Goal: Find specific fact: Find specific fact

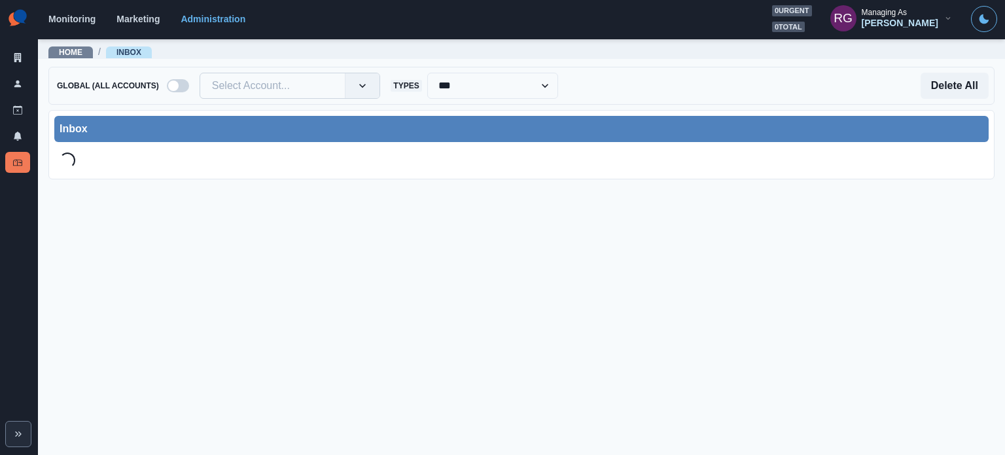
click at [291, 81] on div at bounding box center [273, 86] width 122 height 18
click at [264, 90] on div at bounding box center [273, 86] width 122 height 18
paste input "**********"
type input "**********"
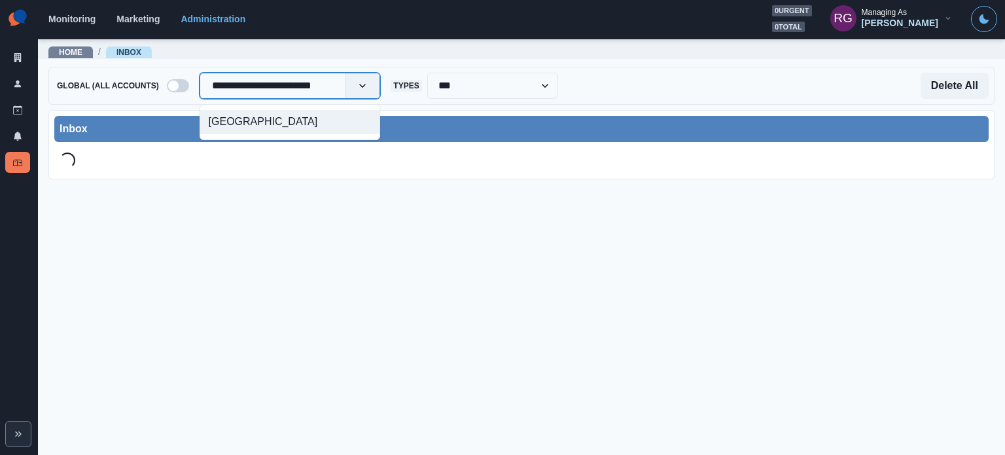
click at [281, 126] on div "[GEOGRAPHIC_DATA]" at bounding box center [290, 122] width 180 height 24
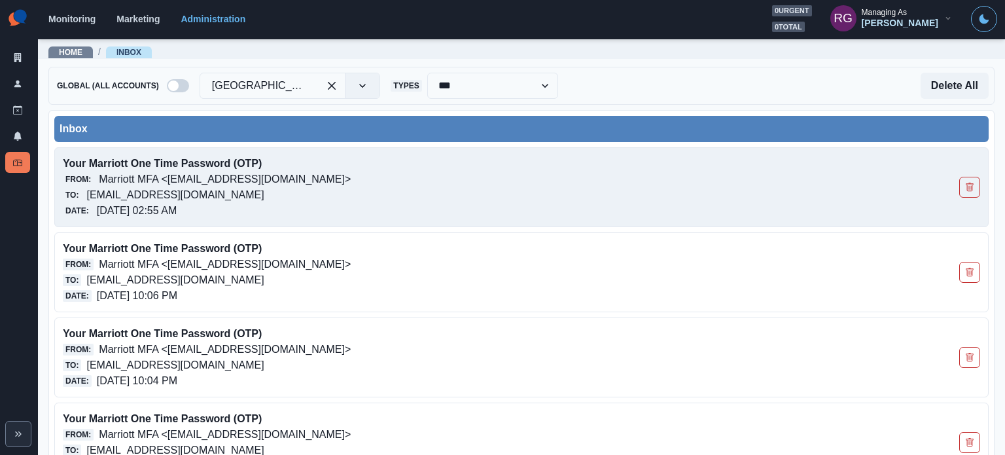
click at [230, 206] on div "Date: [DATE] 02:55 AM" at bounding box center [430, 211] width 734 height 16
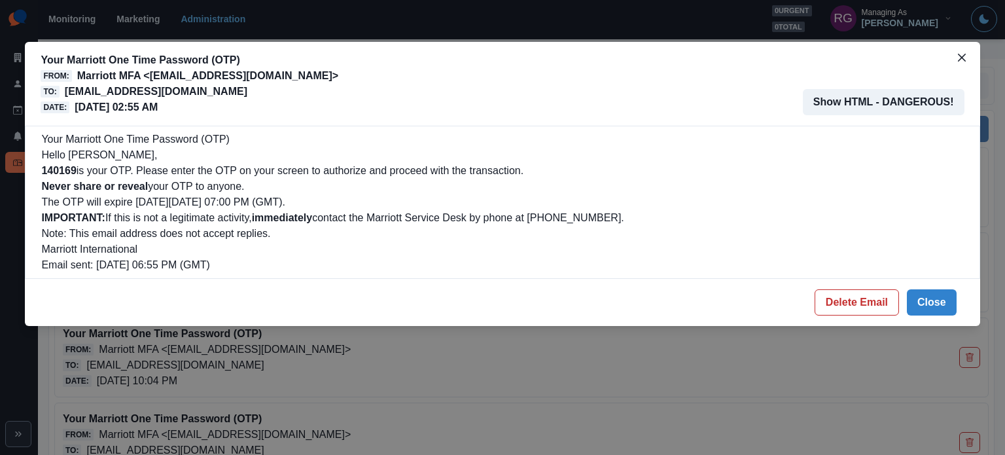
click at [51, 167] on b "140169" at bounding box center [58, 170] width 35 height 11
copy p "140169"
click at [938, 295] on button "Close" at bounding box center [932, 302] width 50 height 26
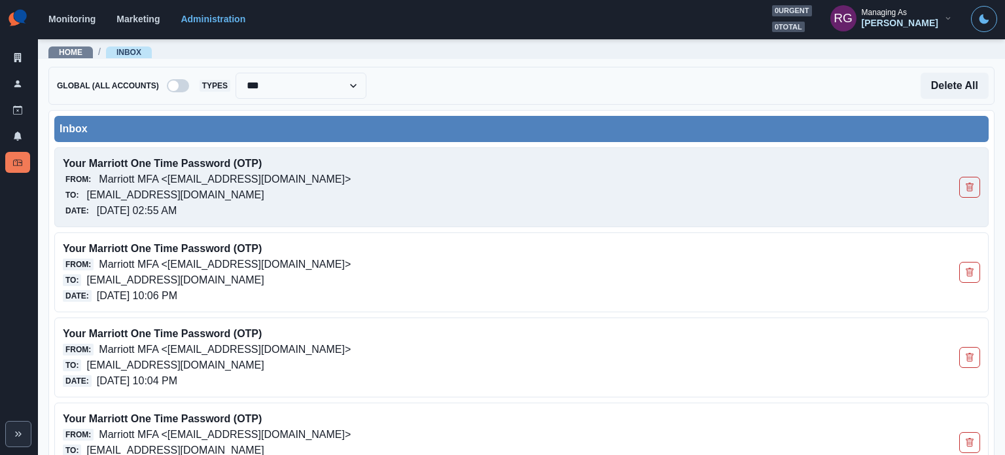
click at [207, 164] on p "Your Marriott One Time Password (OTP)" at bounding box center [430, 164] width 734 height 16
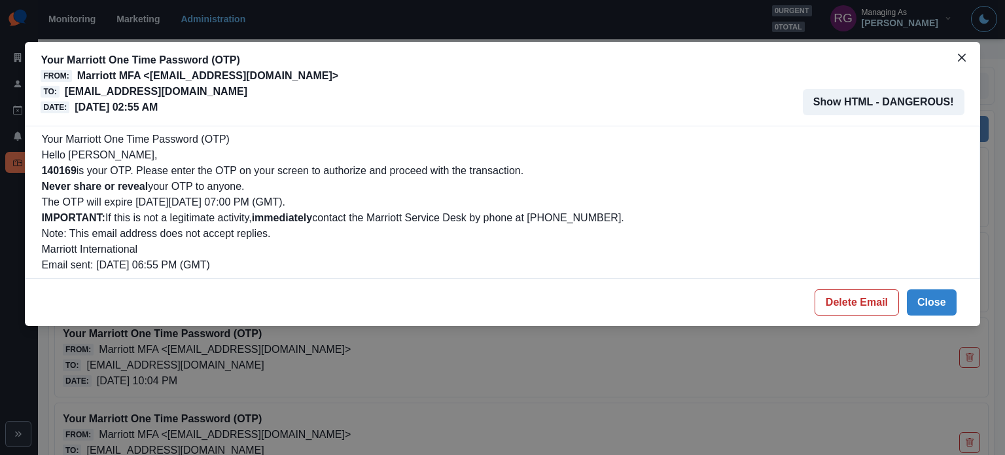
click at [65, 175] on b "140169" at bounding box center [58, 170] width 35 height 11
copy p "140169"
click at [919, 298] on button "Close" at bounding box center [932, 302] width 50 height 26
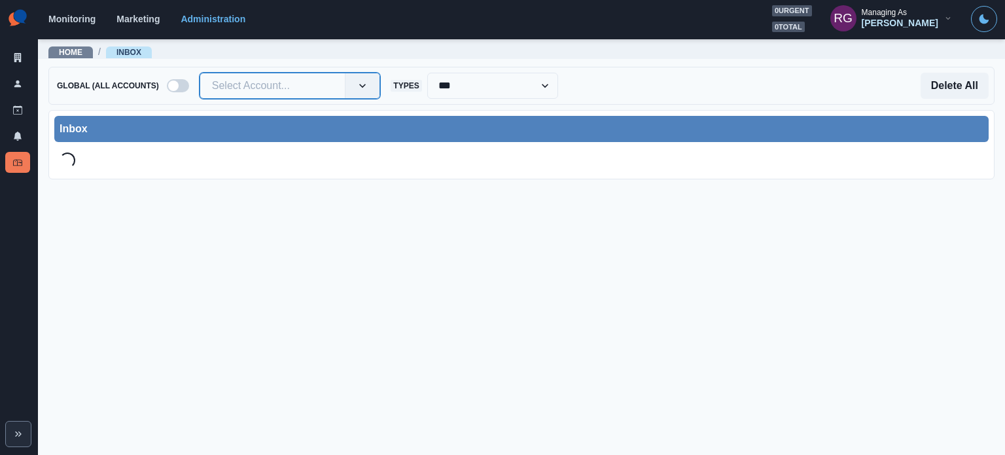
click at [306, 88] on div at bounding box center [273, 86] width 122 height 18
paste input "**********"
type input "**********"
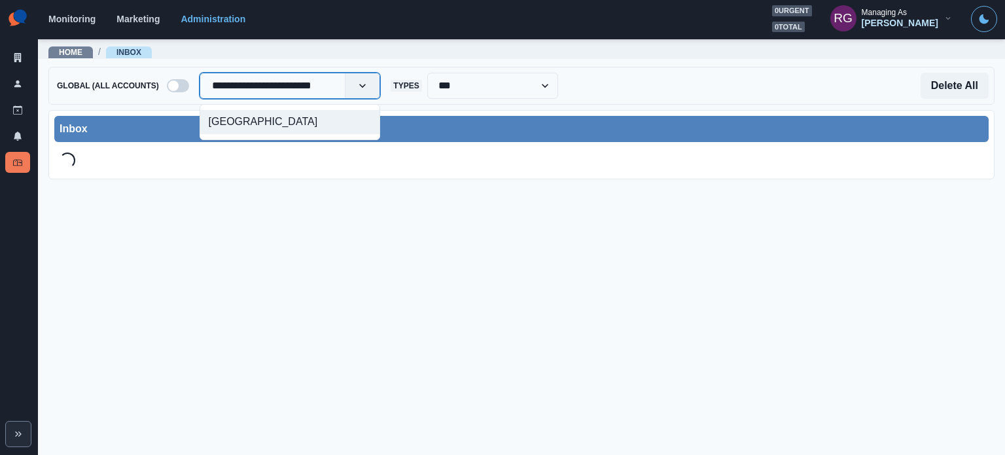
click at [320, 131] on div "[GEOGRAPHIC_DATA]" at bounding box center [290, 122] width 180 height 24
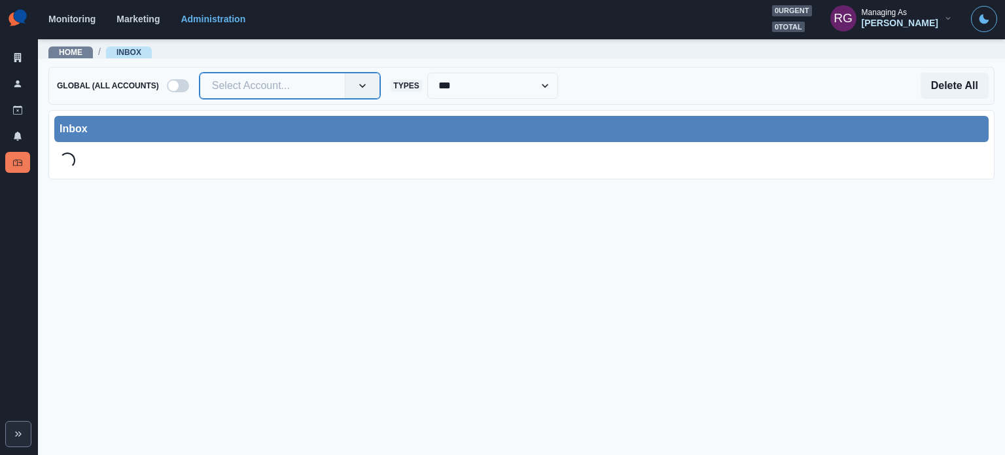
click at [283, 86] on div at bounding box center [273, 86] width 122 height 18
type input "**********"
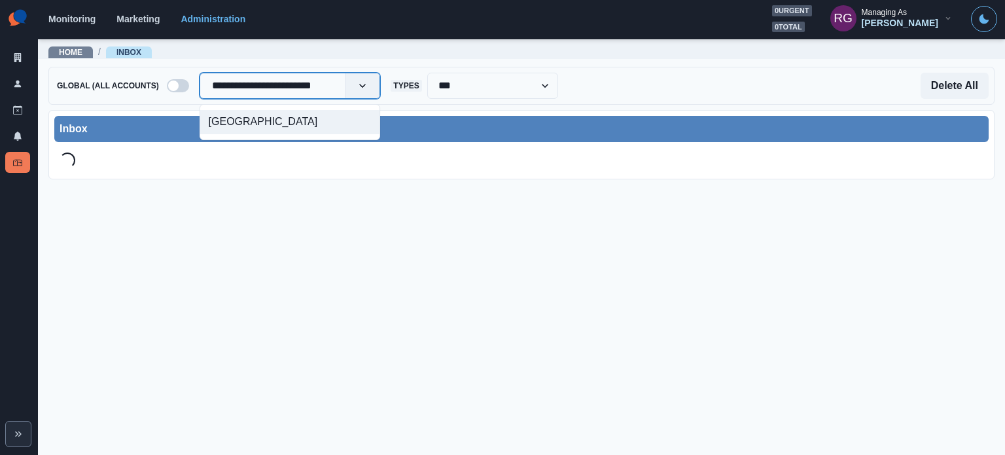
click at [282, 128] on div "[GEOGRAPHIC_DATA]" at bounding box center [290, 122] width 180 height 24
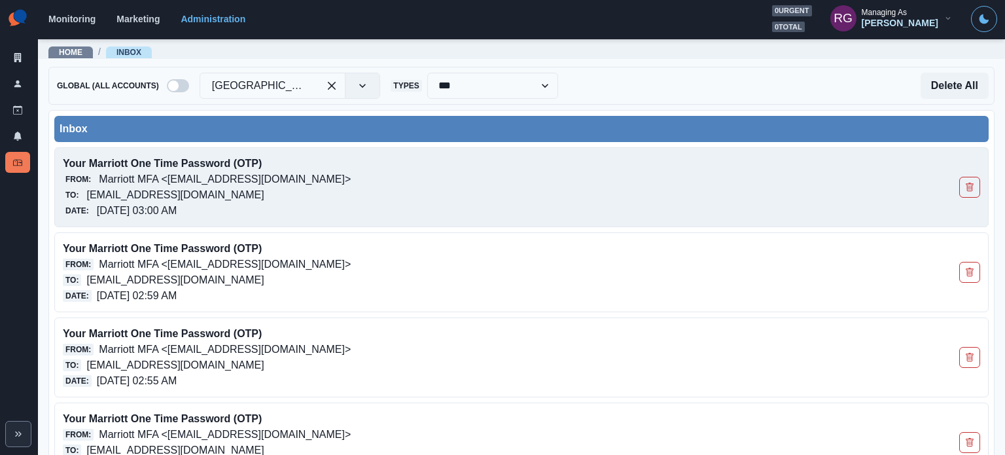
click at [227, 185] on p "Marriott MFA <[EMAIL_ADDRESS][DOMAIN_NAME]>" at bounding box center [225, 179] width 252 height 16
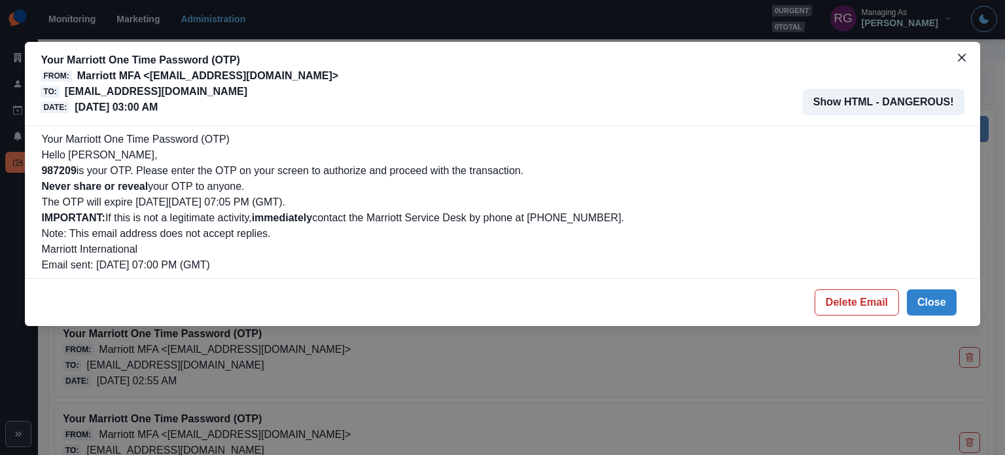
click at [55, 170] on b "987209" at bounding box center [58, 170] width 35 height 11
copy p "987209"
click at [349, 242] on p "Marriott International" at bounding box center [502, 250] width 922 height 16
click at [935, 309] on button "Close" at bounding box center [932, 302] width 50 height 26
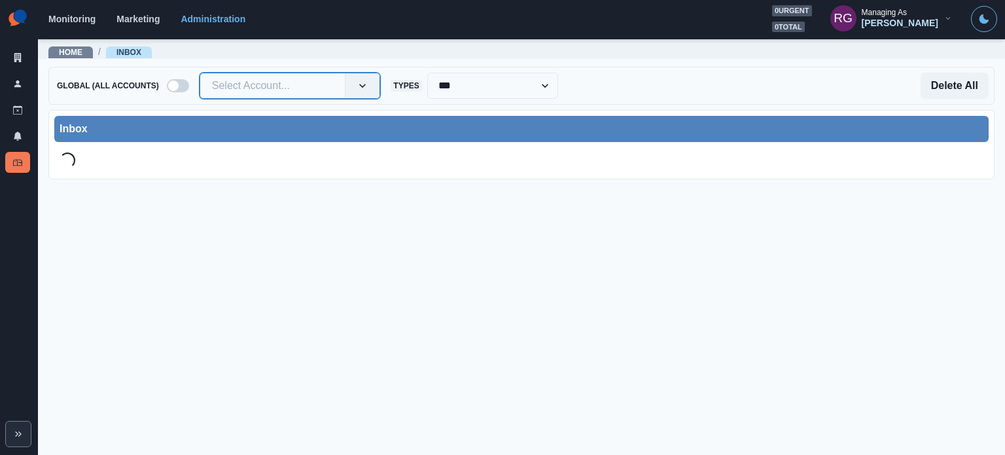
click at [304, 88] on div at bounding box center [273, 86] width 122 height 18
paste input "**********"
type input "**********"
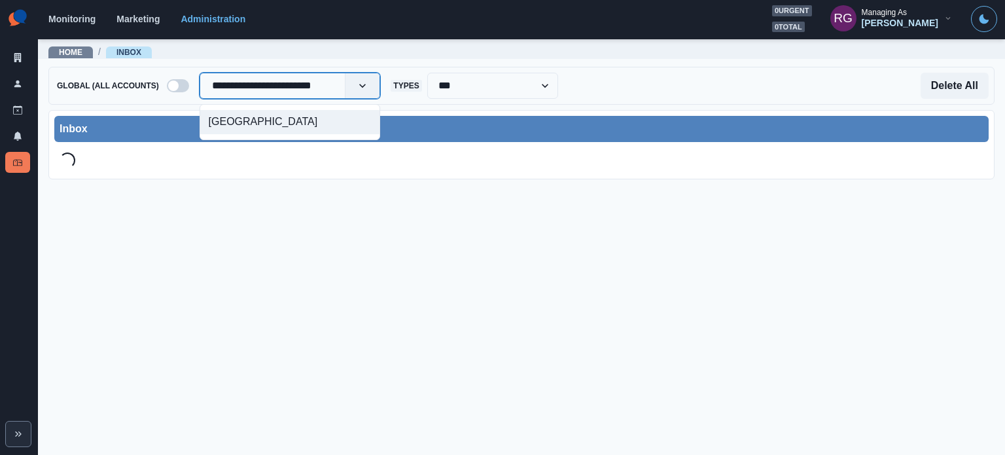
click at [316, 125] on div "[GEOGRAPHIC_DATA]" at bounding box center [290, 122] width 180 height 24
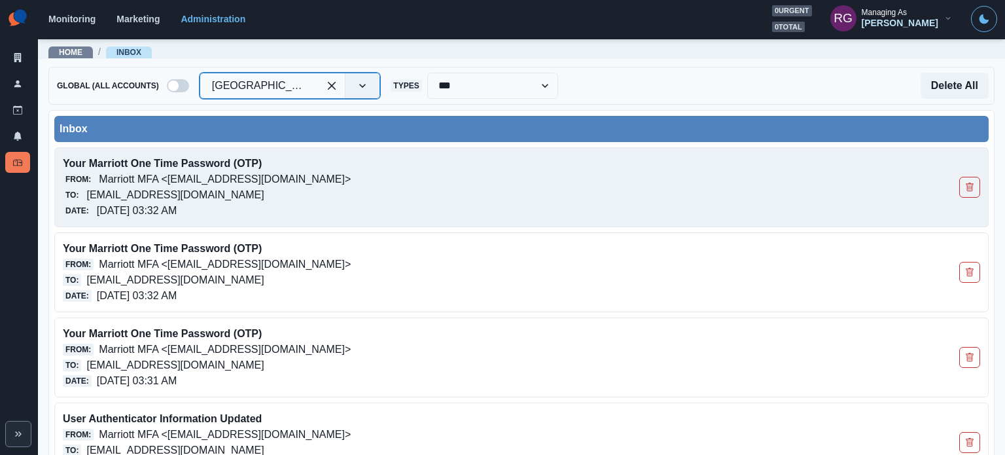
click at [367, 213] on div "Date: 10/14/2025, 03:32 AM" at bounding box center [430, 211] width 734 height 16
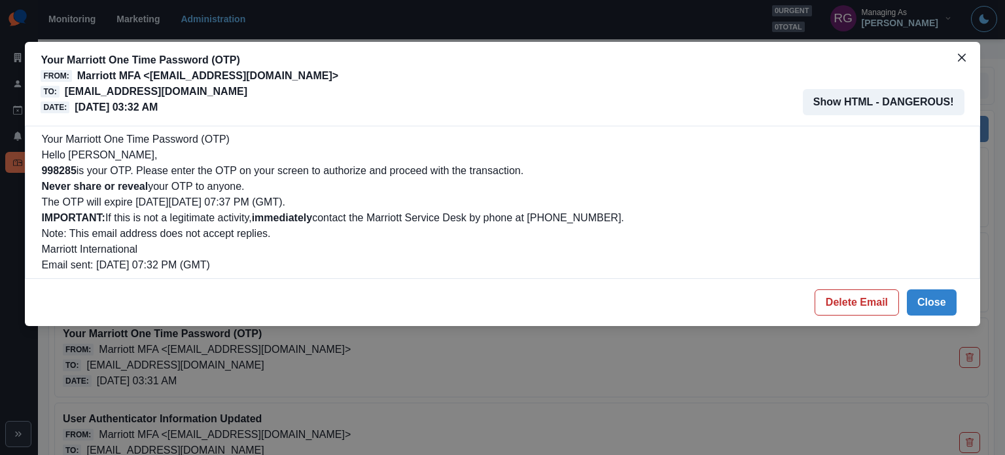
click at [56, 168] on b "998285" at bounding box center [58, 170] width 35 height 11
copy p "998285"
click at [942, 291] on button "Close" at bounding box center [932, 302] width 50 height 26
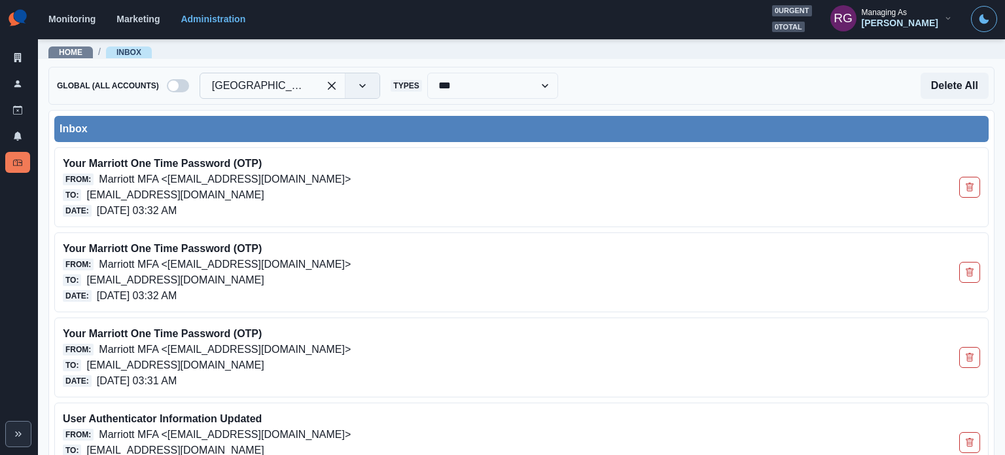
click at [242, 91] on div at bounding box center [260, 86] width 96 height 18
click at [244, 90] on div at bounding box center [260, 86] width 96 height 18
click at [259, 82] on div at bounding box center [260, 86] width 96 height 18
click at [260, 83] on div at bounding box center [260, 86] width 96 height 18
click at [261, 83] on div at bounding box center [260, 86] width 96 height 18
